Goal: Find specific page/section: Find specific page/section

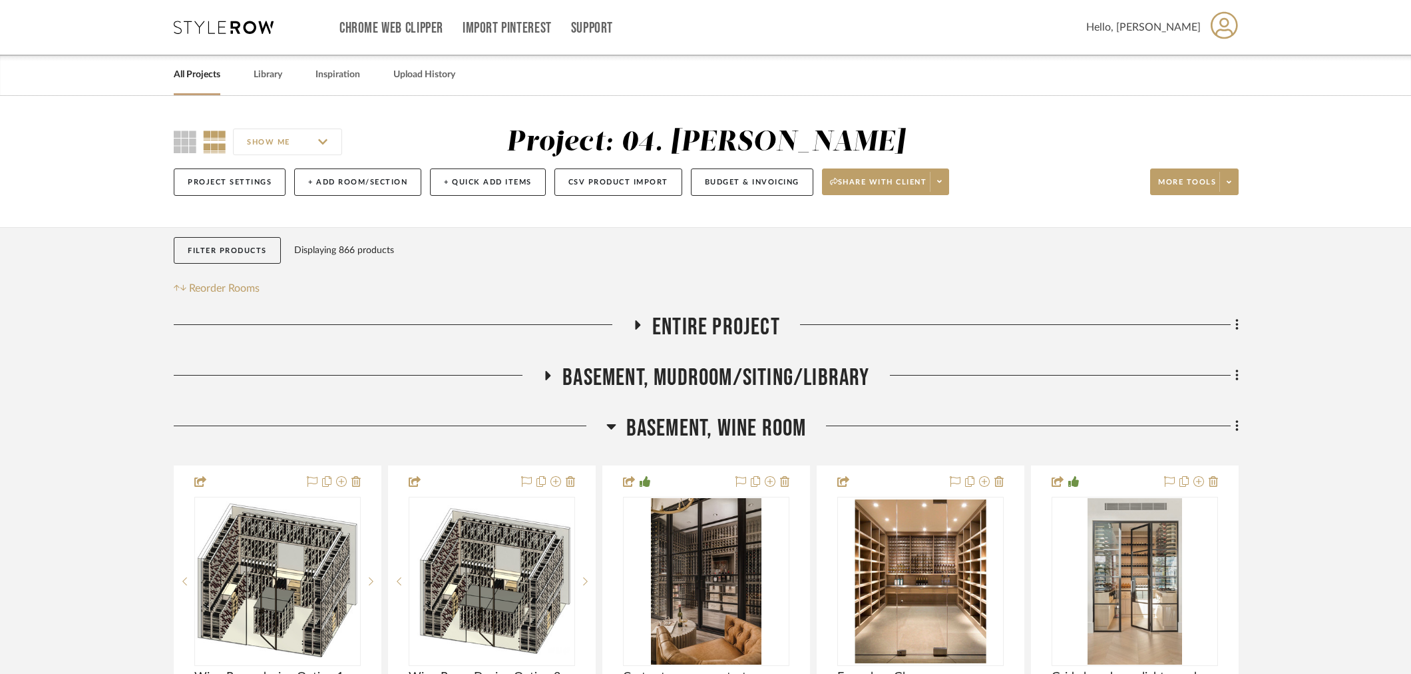
click at [694, 437] on span "Basement, Wine Room" at bounding box center [716, 428] width 180 height 29
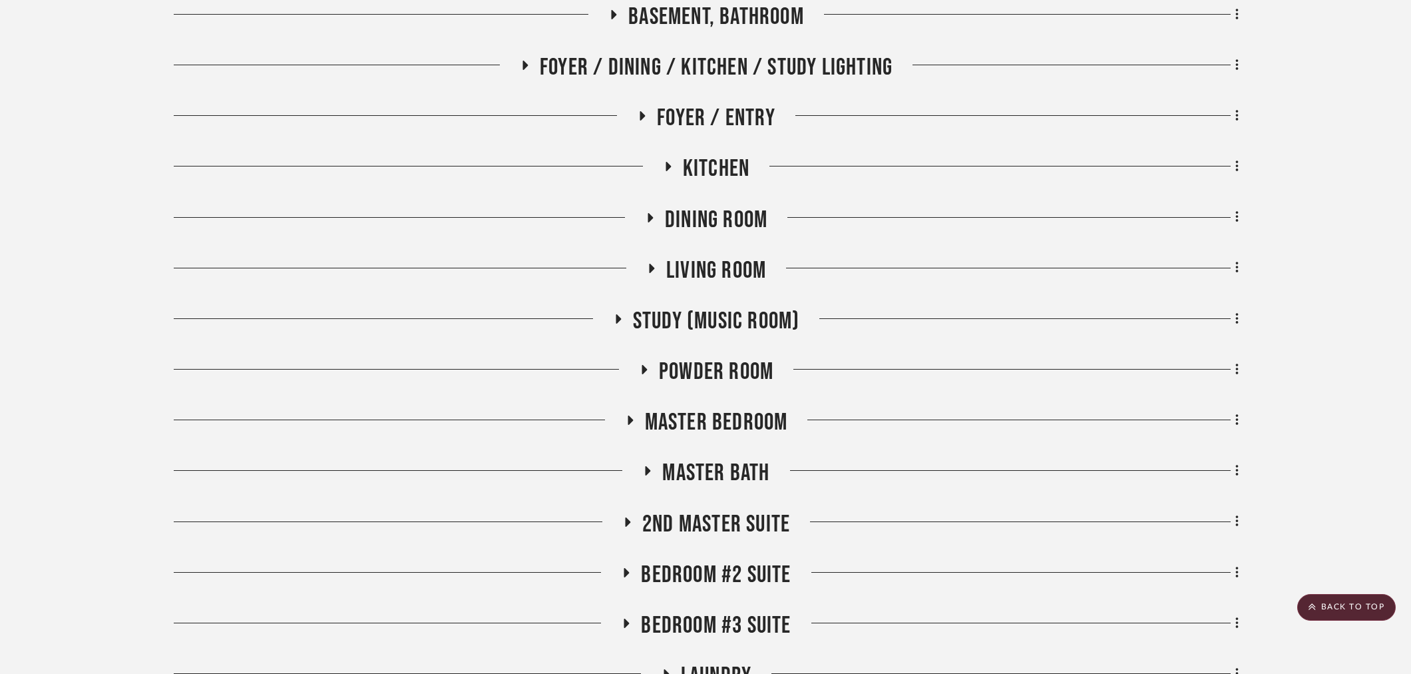
scroll to position [517, 0]
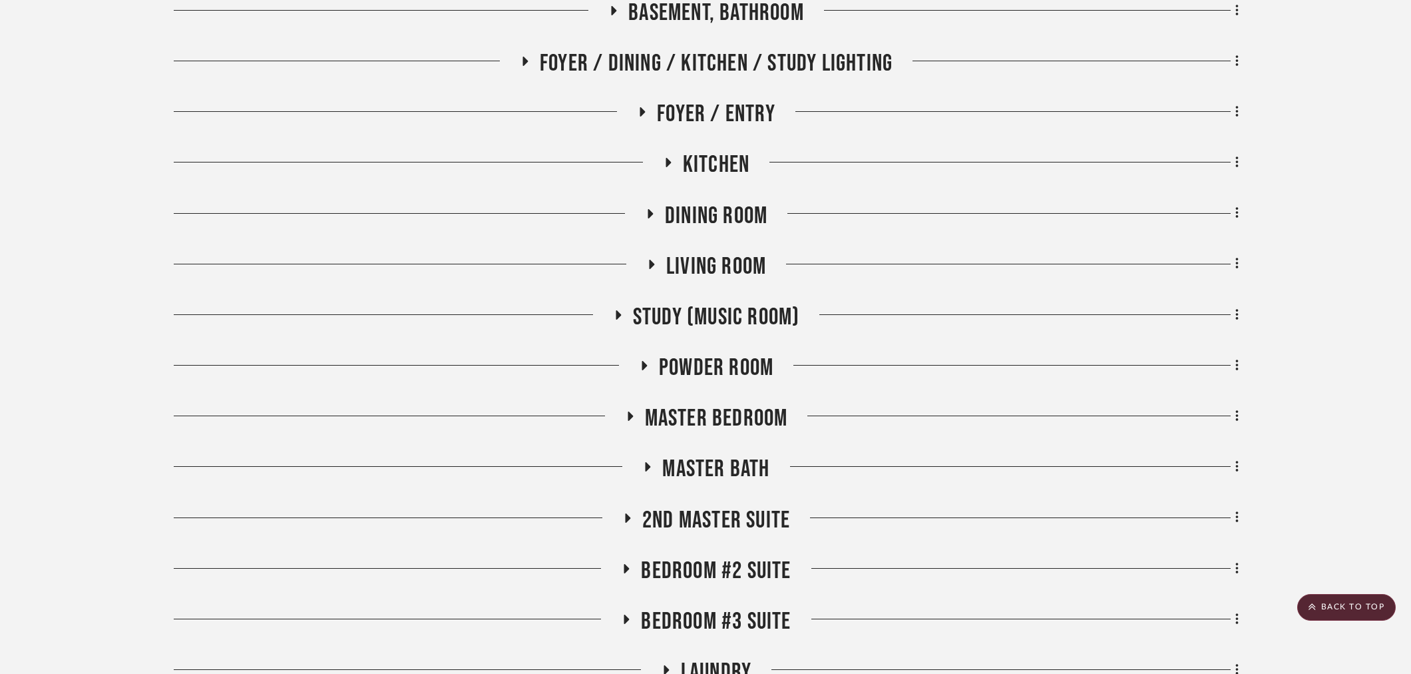
click at [709, 413] on span "Master Bedroom" at bounding box center [716, 418] width 143 height 29
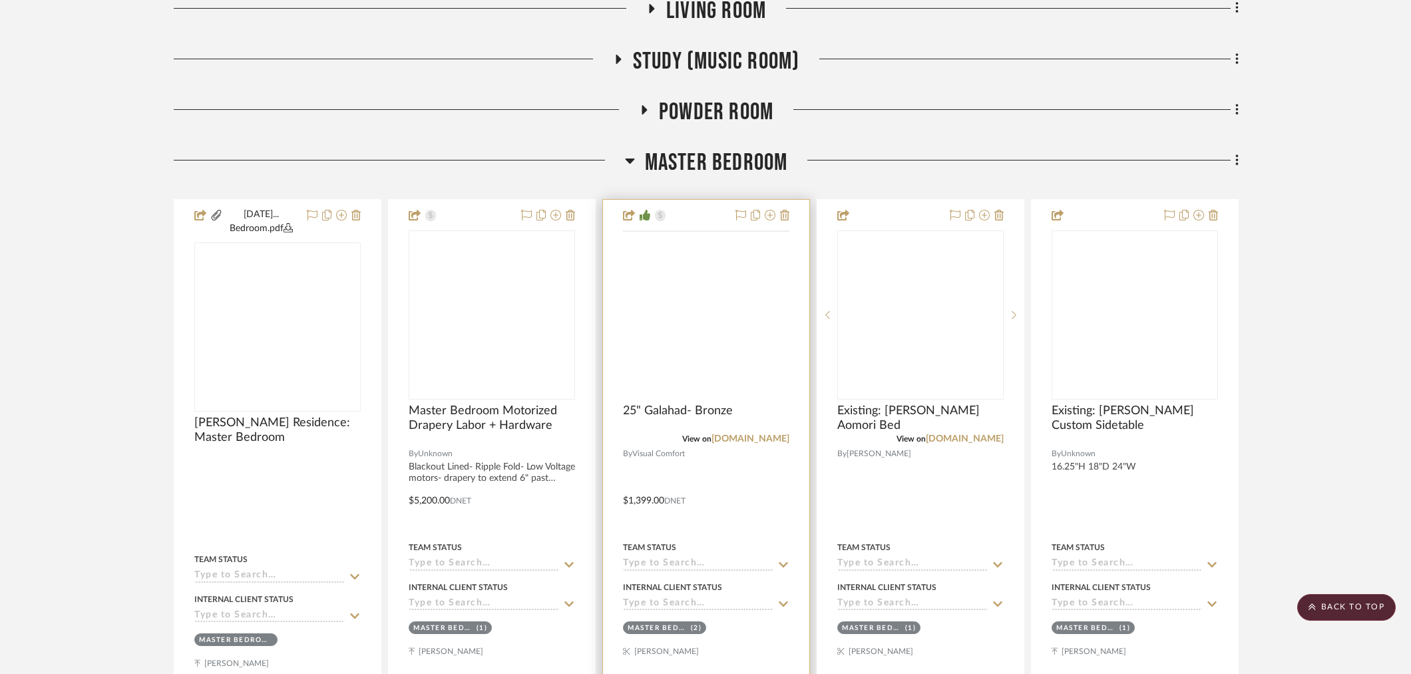
scroll to position [814, 0]
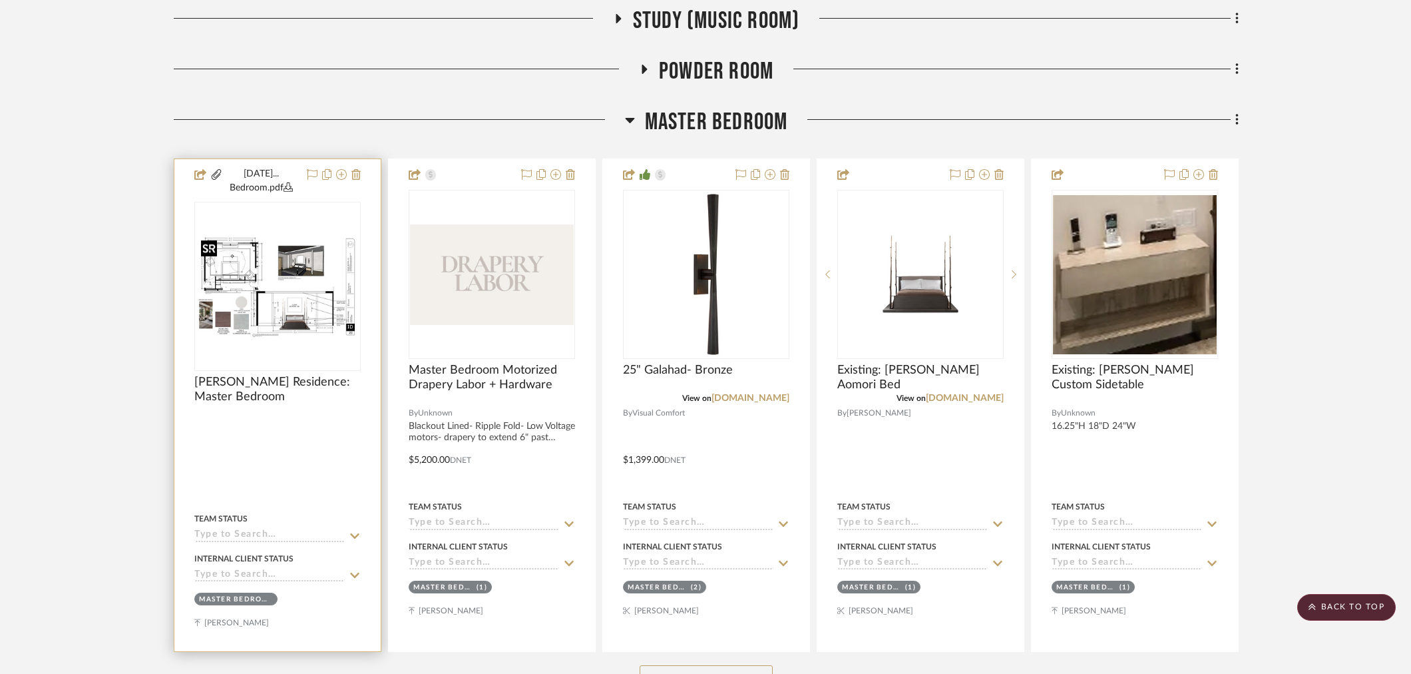
click at [0, 0] on img at bounding box center [0, 0] width 0 height 0
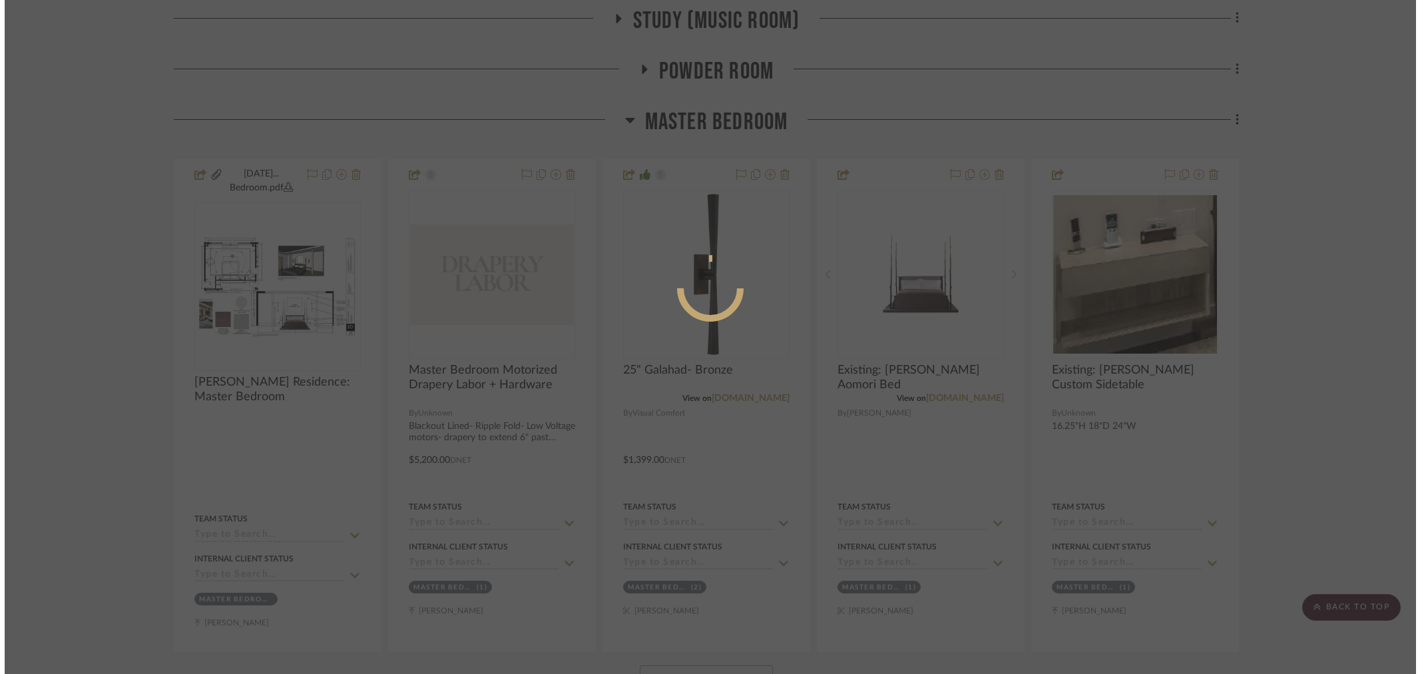
scroll to position [0, 0]
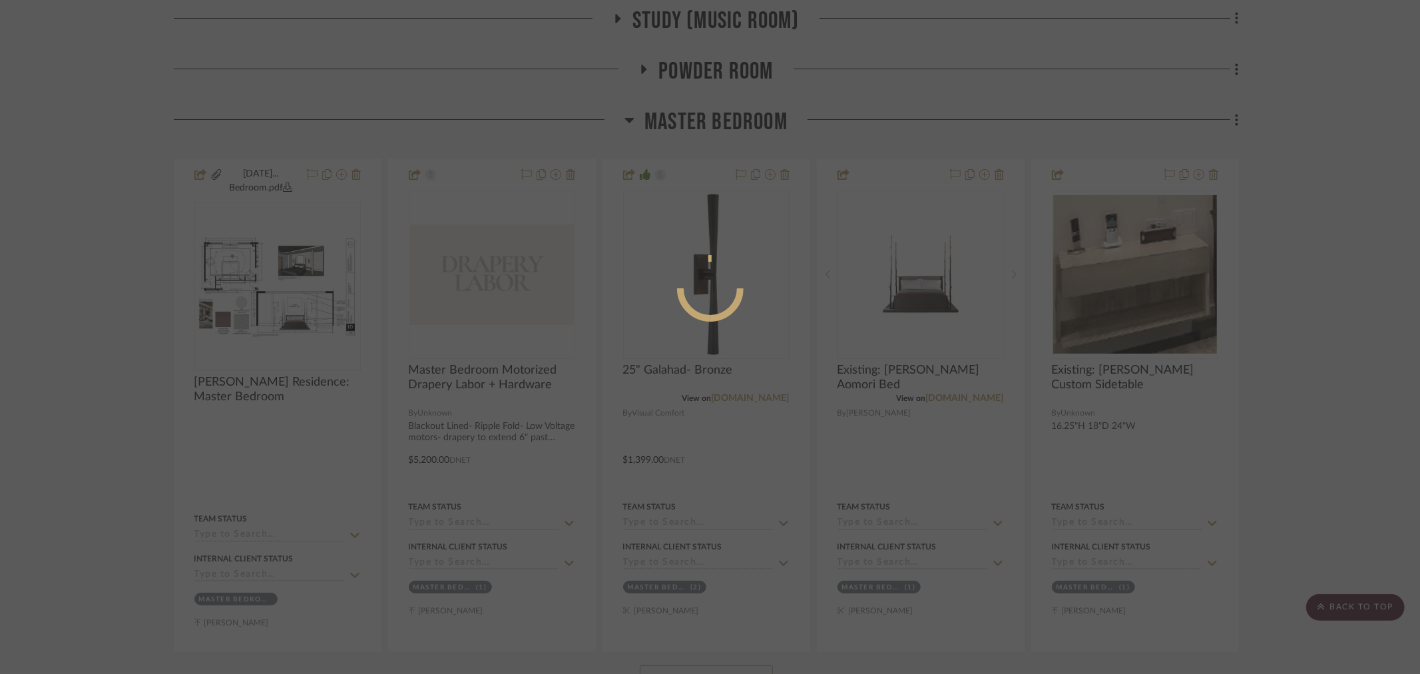
click at [275, 273] on div at bounding box center [710, 337] width 1420 height 674
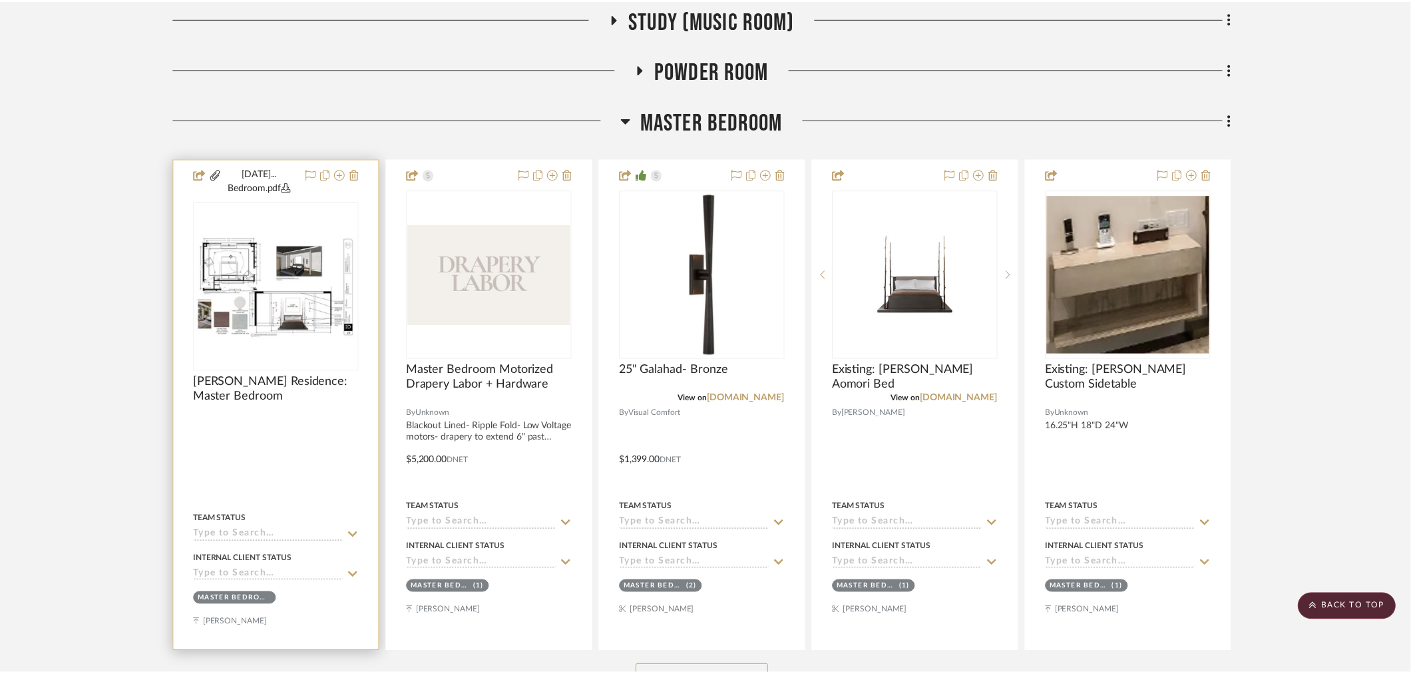
scroll to position [814, 0]
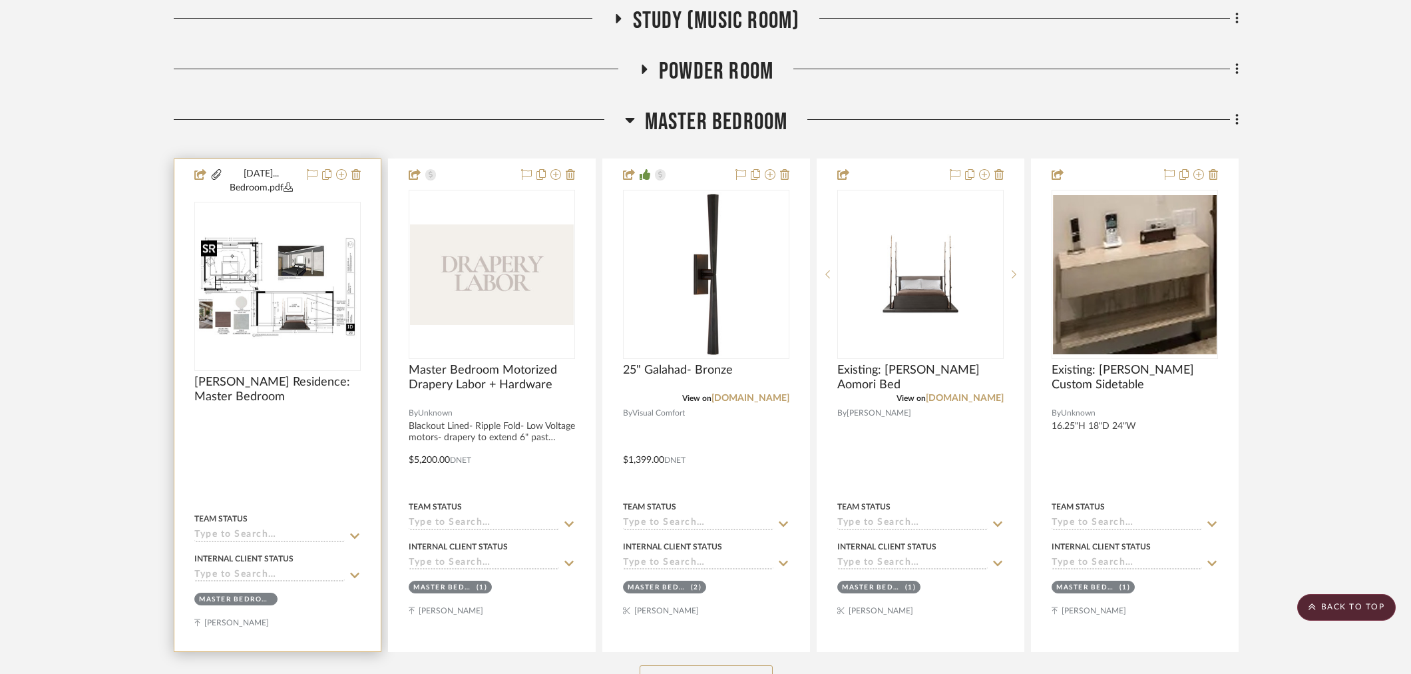
click at [280, 276] on img "0" at bounding box center [278, 287] width 164 height 106
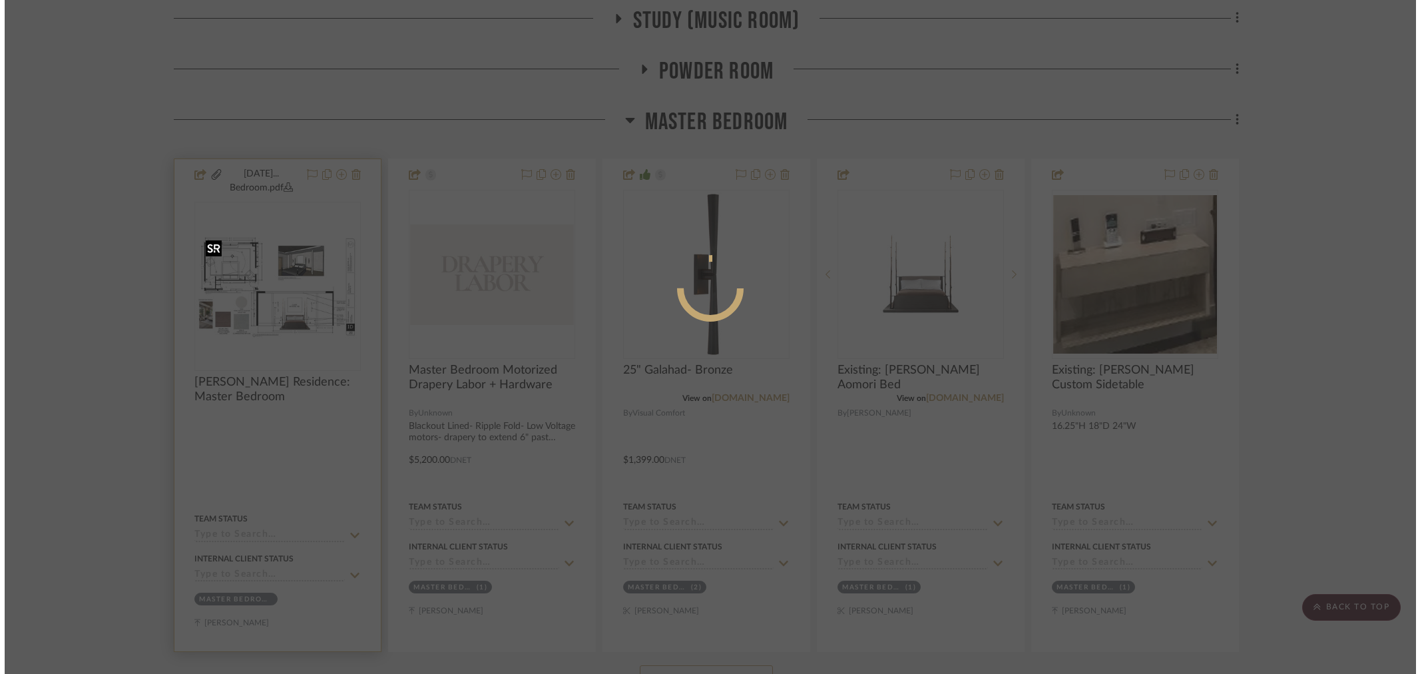
scroll to position [0, 0]
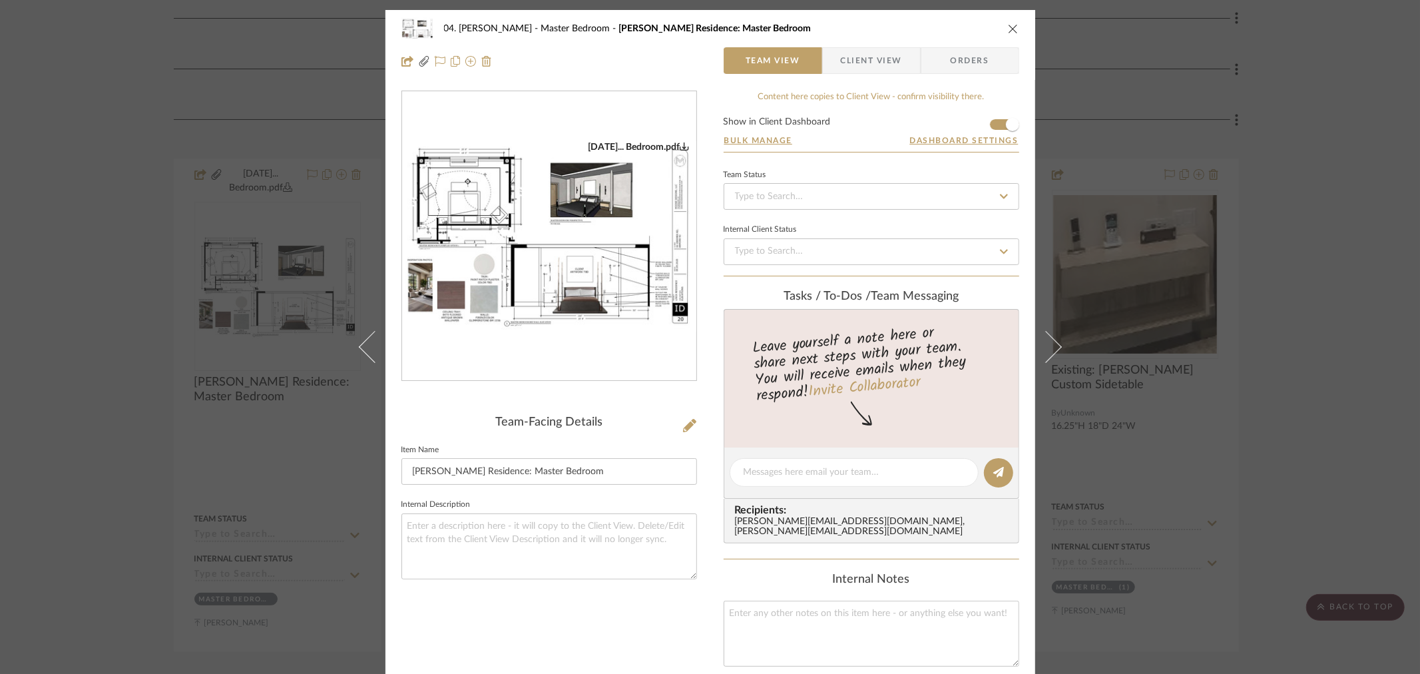
click at [455, 264] on img "0" at bounding box center [549, 236] width 294 height 190
